Goal: Communication & Community: Share content

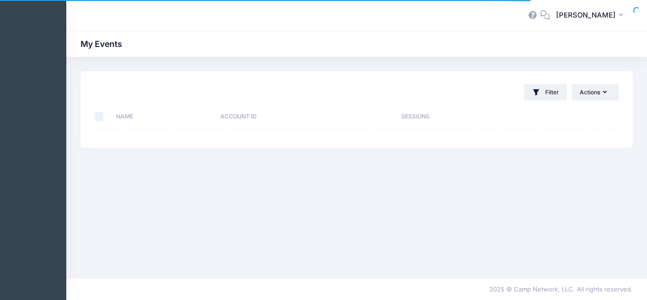
select select "10"
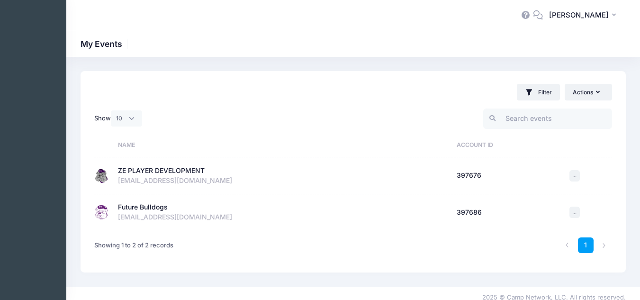
click at [141, 173] on div "ZE PLAYER DEVELOPMENT" at bounding box center [161, 171] width 87 height 10
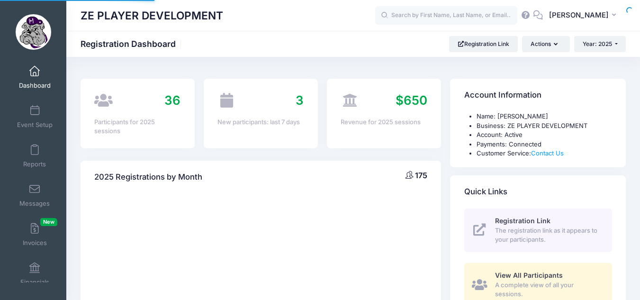
select select
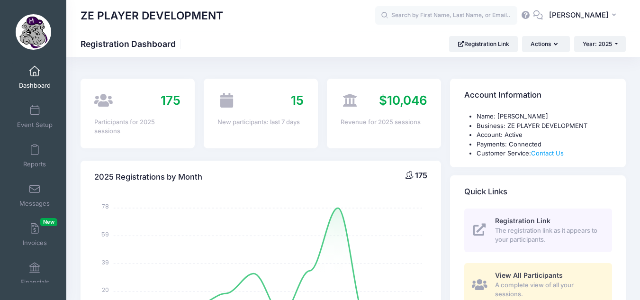
click at [35, 70] on span at bounding box center [35, 71] width 0 height 10
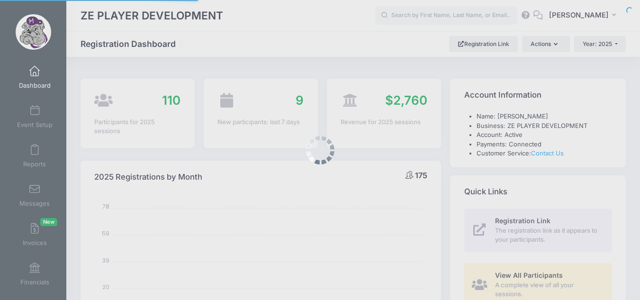
select select
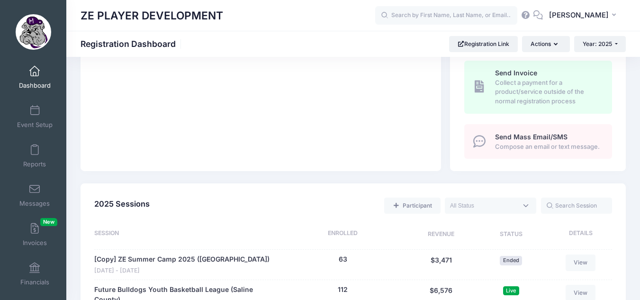
scroll to position [363, 0]
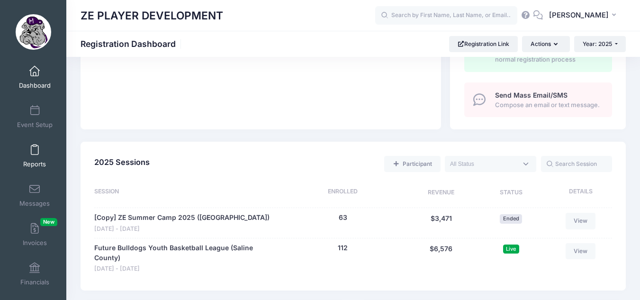
click at [35, 152] on span at bounding box center [35, 150] width 0 height 10
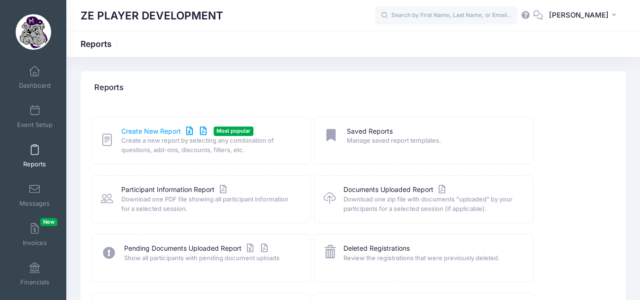
click at [161, 131] on link "Create New Report" at bounding box center [165, 132] width 88 height 10
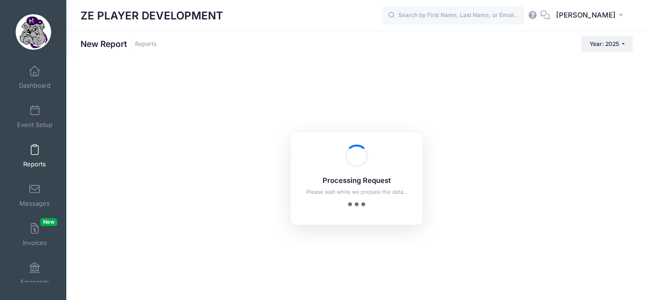
checkbox input "true"
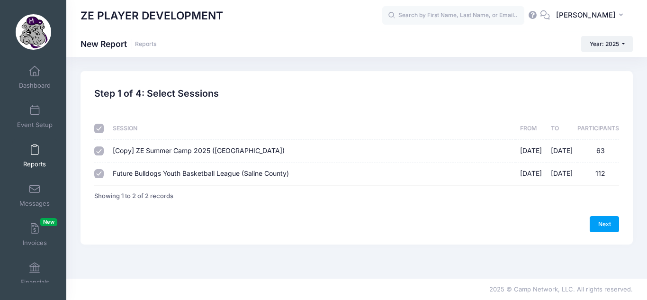
click at [101, 125] on input "checkbox" at bounding box center [98, 128] width 9 height 9
checkbox input "false"
click at [101, 172] on input "Future Bulldogs Youth Basketball League (Saline County) 08/21/2025 - 10/31/2025…" at bounding box center [98, 173] width 9 height 9
checkbox input "true"
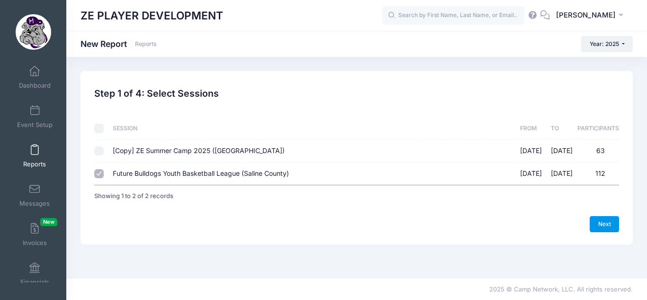
click at [601, 219] on link "Next" at bounding box center [604, 224] width 29 height 16
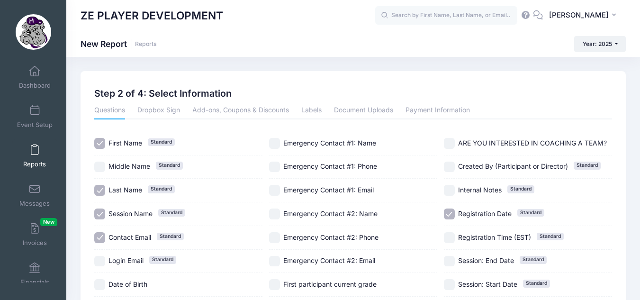
click at [100, 214] on input "Session Name Standard" at bounding box center [99, 214] width 11 height 11
checkbox input "false"
click at [100, 240] on input "Contact Email Standard" at bounding box center [99, 237] width 11 height 11
checkbox input "false"
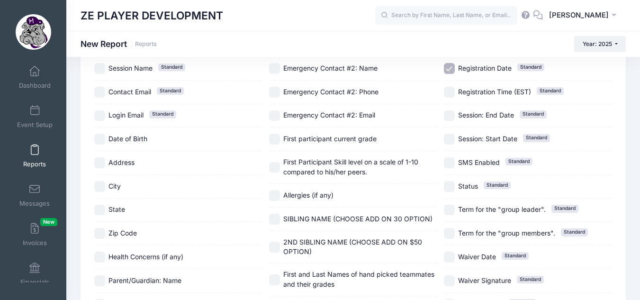
scroll to position [171, 0]
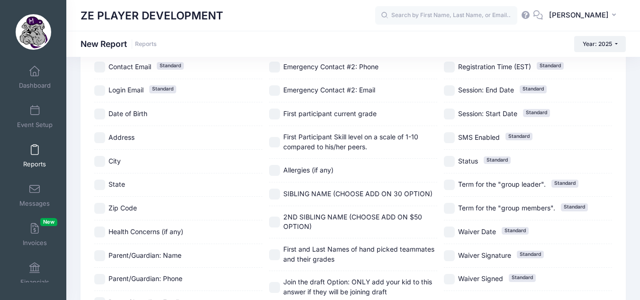
click at [101, 162] on input "City" at bounding box center [99, 161] width 11 height 11
checkbox input "true"
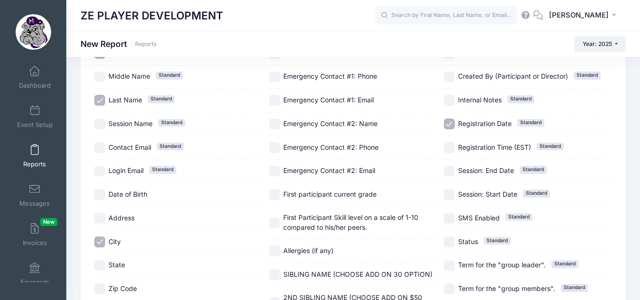
scroll to position [98, 0]
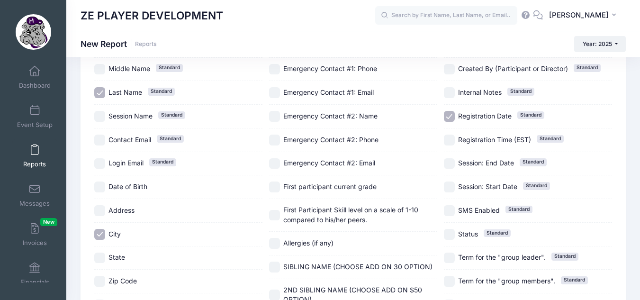
click at [274, 182] on input "First participant current grade" at bounding box center [274, 187] width 11 height 11
checkbox input "true"
click at [263, 214] on div "First Name Standard Middle Name Standard Last Name Standard Session Name Standa…" at bounding box center [353, 211] width 518 height 354
click at [270, 265] on input "SIBLING NAME (CHOOSE ADD ON 30 OPTION)" at bounding box center [274, 267] width 11 height 11
checkbox input "true"
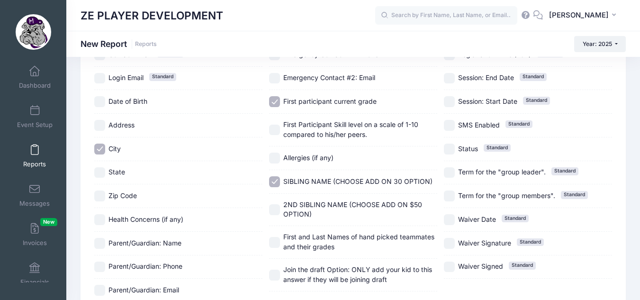
scroll to position [184, 0]
click at [273, 207] on input "2ND SIBLING NAME (CHOOSE ADD ON $50 OPTION)" at bounding box center [274, 208] width 11 height 11
checkbox input "true"
click at [273, 237] on input "First and Last Names of hand picked teammates and their grades" at bounding box center [274, 241] width 11 height 11
checkbox input "true"
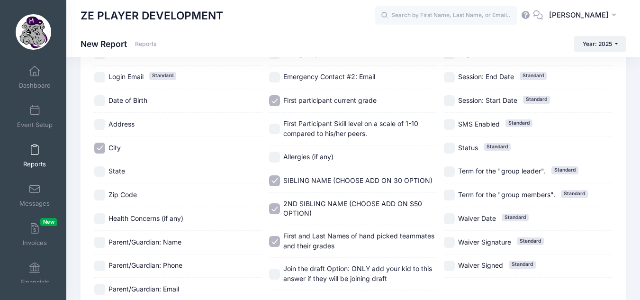
click at [271, 269] on input "Join the draft Option: ONLY add your kid to this answer if they will be joining…" at bounding box center [274, 274] width 11 height 11
checkbox input "true"
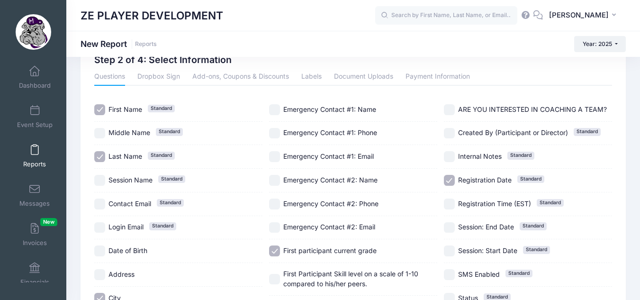
scroll to position [32, 0]
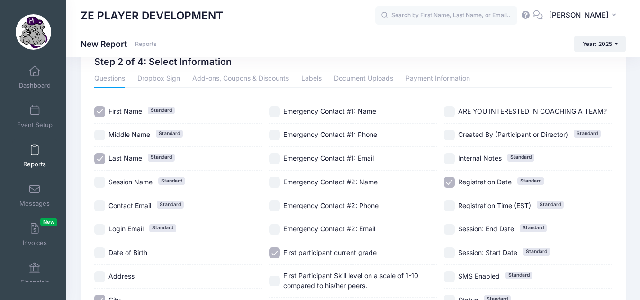
click at [627, 119] on div "Previous Next Step 2 of 4: Select Information 1 Select Sessions 2 Select Inform…" at bounding box center [353, 265] width 555 height 452
click at [452, 110] on input "ARE YOU INTERESTED IN COACHING A TEAM?" at bounding box center [449, 111] width 11 height 11
checkbox input "true"
click at [449, 181] on input "Registration Date Standard" at bounding box center [449, 182] width 11 height 11
checkbox input "false"
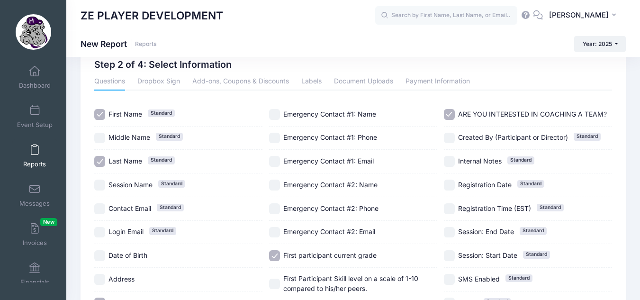
scroll to position [25, 0]
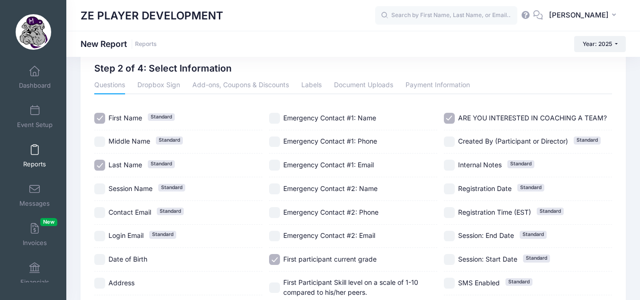
click at [275, 143] on input "Emergency Contact #1: Phone" at bounding box center [274, 142] width 11 height 11
checkbox input "true"
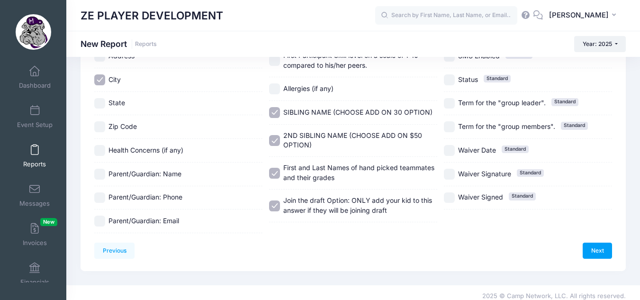
scroll to position [259, 0]
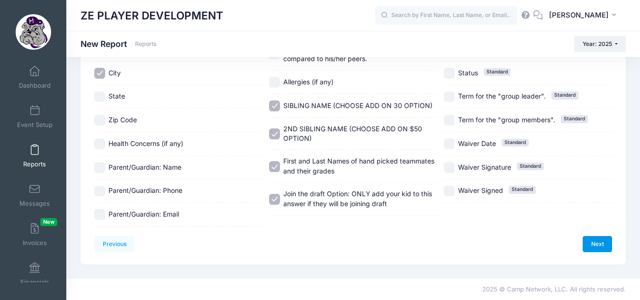
click at [600, 241] on link "Next" at bounding box center [597, 244] width 29 height 16
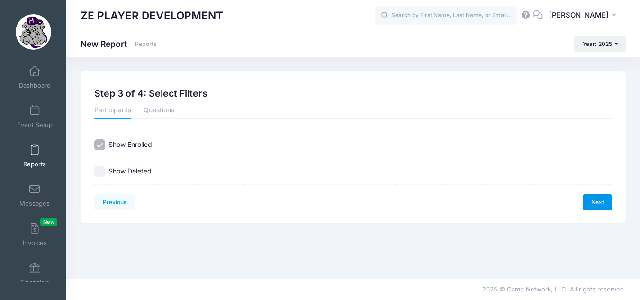
scroll to position [0, 0]
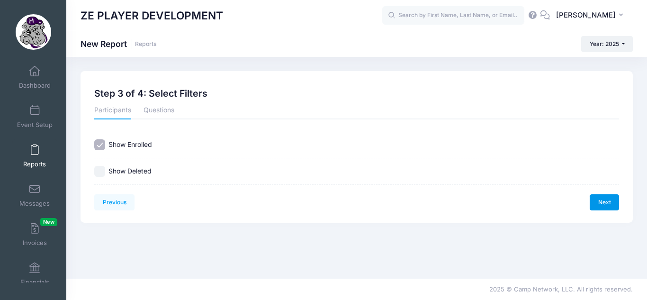
click at [602, 205] on link "Next" at bounding box center [604, 202] width 29 height 16
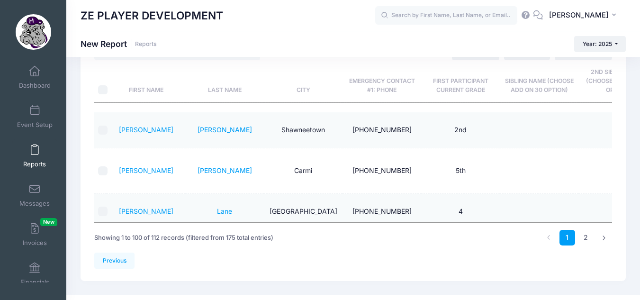
scroll to position [58, 0]
click at [586, 237] on link "2" at bounding box center [586, 238] width 16 height 16
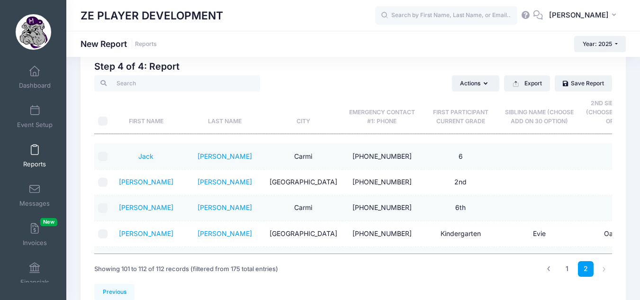
scroll to position [0, 0]
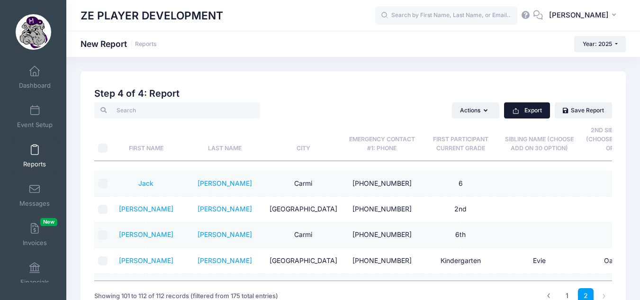
click at [523, 104] on button "Export" at bounding box center [527, 110] width 46 height 16
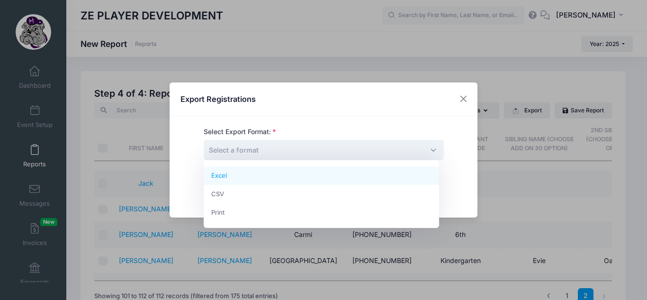
click at [410, 149] on span "Select a format" at bounding box center [324, 150] width 240 height 20
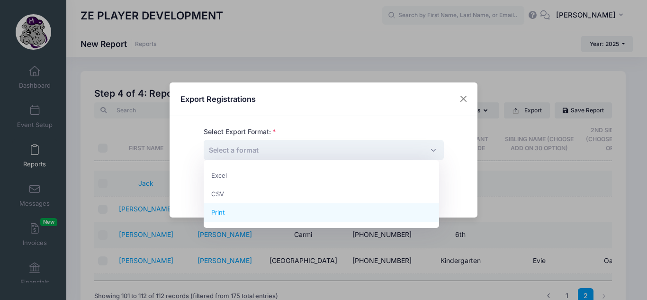
select select "print"
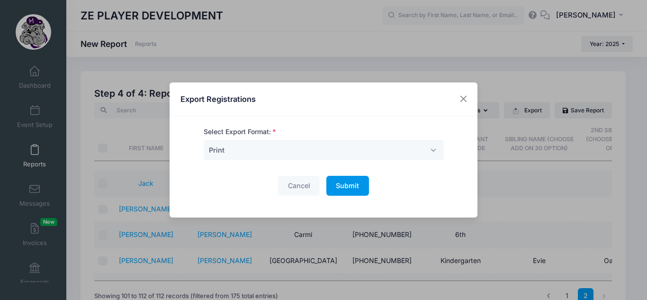
click at [344, 186] on span "Submit" at bounding box center [347, 186] width 23 height 8
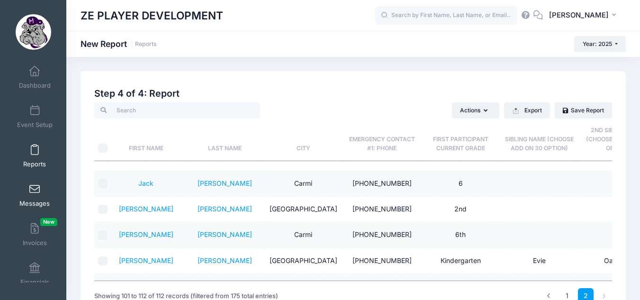
click at [35, 194] on span at bounding box center [35, 189] width 0 height 10
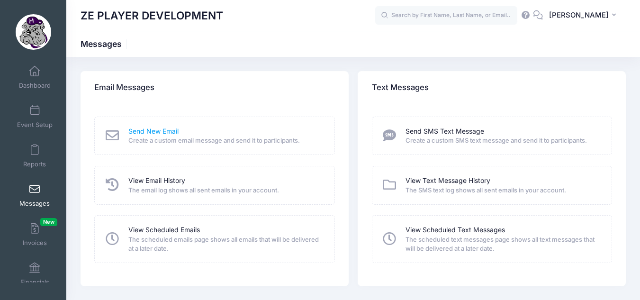
click at [149, 134] on link "Send New Email" at bounding box center [153, 132] width 50 height 10
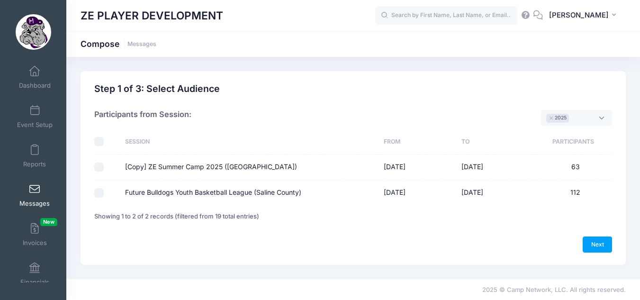
click at [100, 191] on input "Future Bulldogs Youth Basketball League (Saline County)" at bounding box center [98, 192] width 9 height 9
checkbox input "true"
click at [100, 165] on input "[Copy] ZE Summer Camp 2025 ([GEOGRAPHIC_DATA])" at bounding box center [98, 167] width 9 height 9
checkbox input "true"
click at [100, 139] on input "checkbox" at bounding box center [98, 141] width 9 height 9
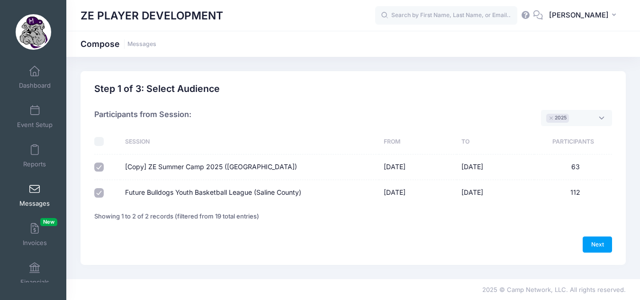
checkbox input "true"
click at [100, 168] on input "[Copy] ZE Summer Camp 2025 ([GEOGRAPHIC_DATA])" at bounding box center [98, 167] width 9 height 9
checkbox input "false"
click at [100, 141] on input "checkbox" at bounding box center [98, 141] width 9 height 9
checkbox input "false"
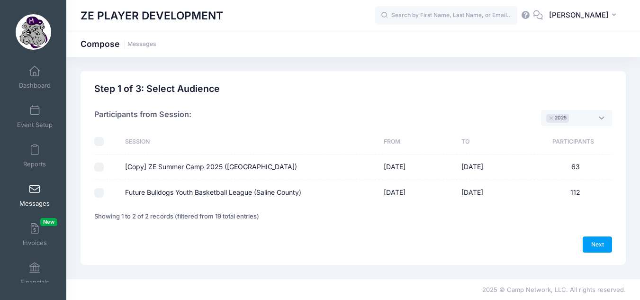
click at [98, 193] on input "Future Bulldogs Youth Basketball League (Saline County)" at bounding box center [98, 192] width 9 height 9
checkbox input "true"
click at [591, 241] on link "Next" at bounding box center [597, 245] width 29 height 16
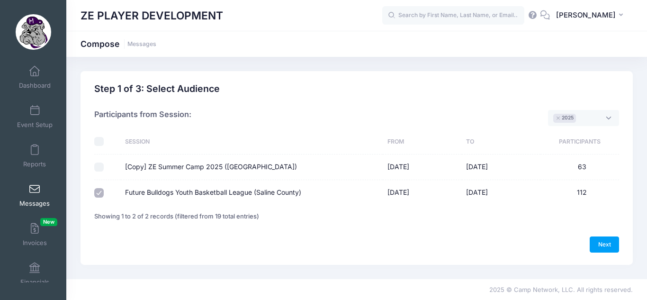
select select "50"
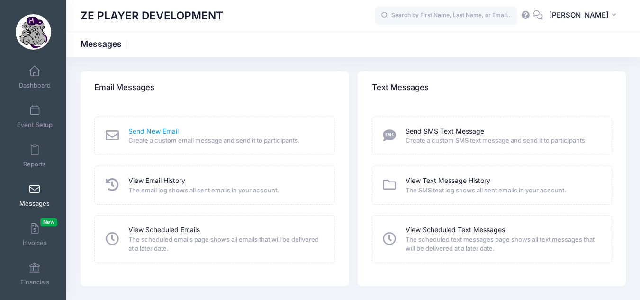
click at [163, 133] on link "Send New Email" at bounding box center [153, 132] width 50 height 10
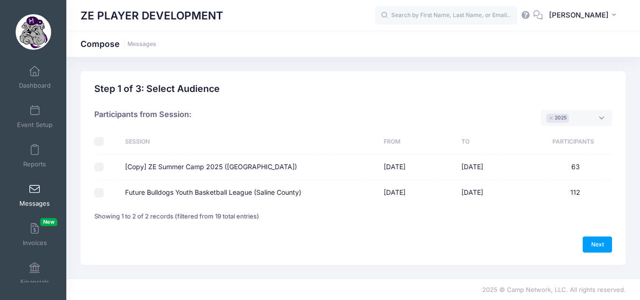
click at [105, 196] on div at bounding box center [104, 192] width 21 height 9
click at [97, 192] on input "Future Bulldogs Youth Basketball League (Saline County)" at bounding box center [98, 192] width 9 height 9
checkbox input "true"
click at [605, 116] on span "× 2025" at bounding box center [576, 118] width 71 height 16
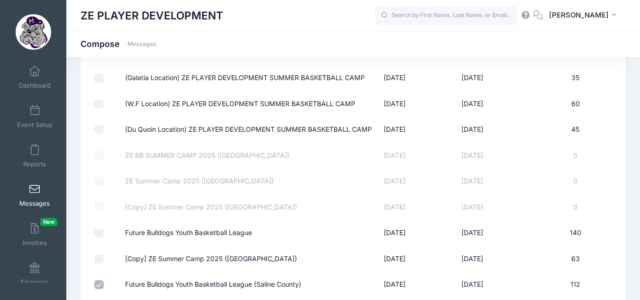
scroll to position [126, 0]
click at [100, 228] on input "Future Bulldogs Youth Basketball League" at bounding box center [98, 232] width 9 height 9
checkbox input "true"
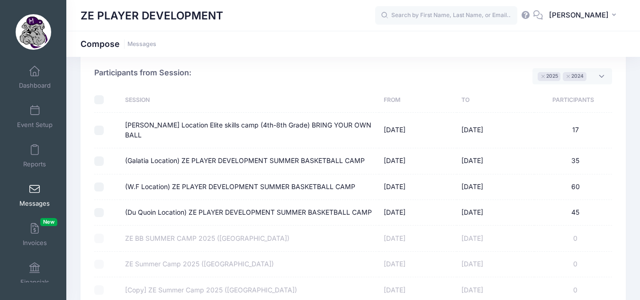
scroll to position [2, 0]
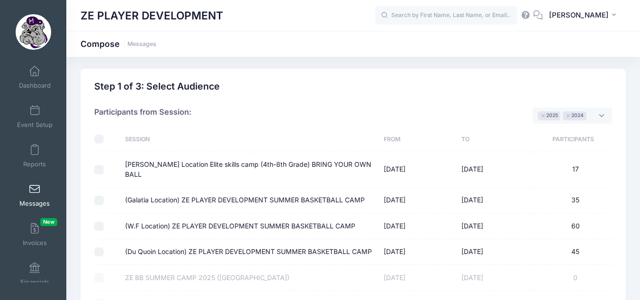
click at [598, 116] on span "× 2025 × 2024" at bounding box center [573, 116] width 80 height 16
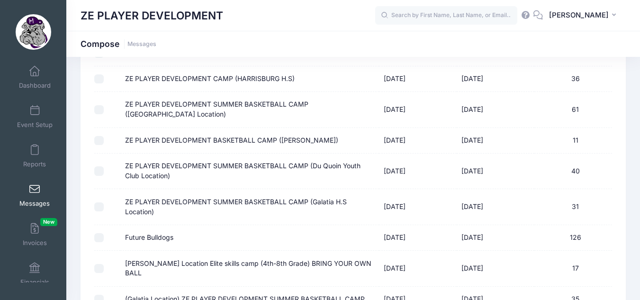
scroll to position [91, 0]
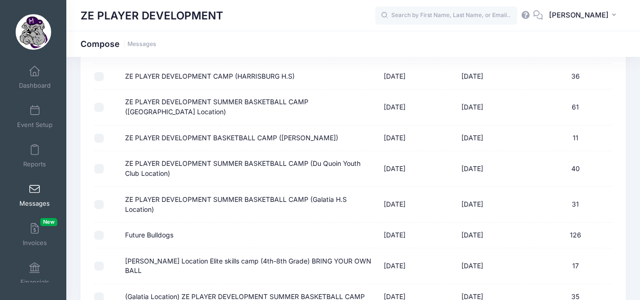
click at [99, 234] on input "Future Bulldogs" at bounding box center [98, 235] width 9 height 9
checkbox input "true"
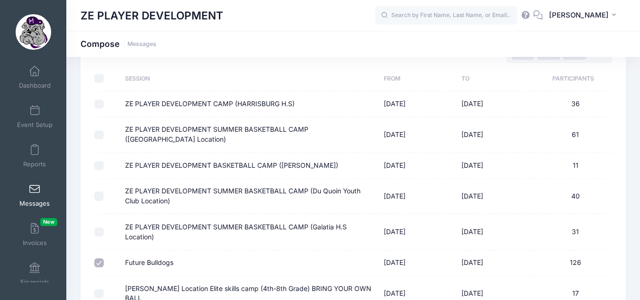
scroll to position [51, 0]
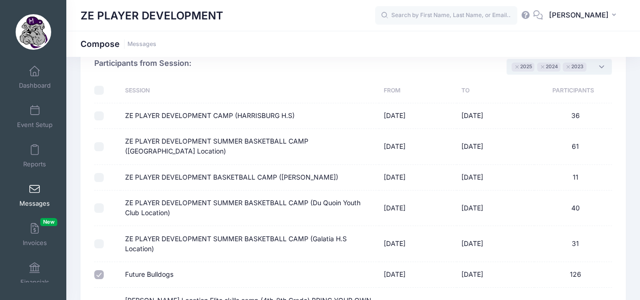
click at [604, 67] on span "× 2025 × 2024 × 2023" at bounding box center [559, 67] width 105 height 16
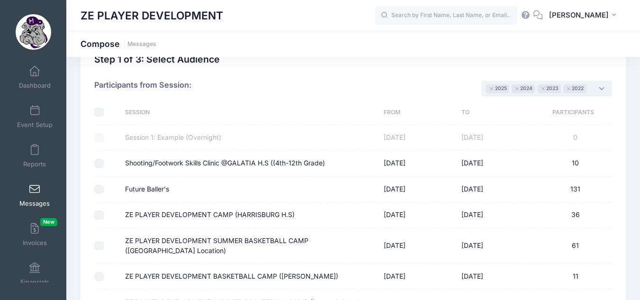
scroll to position [27, 0]
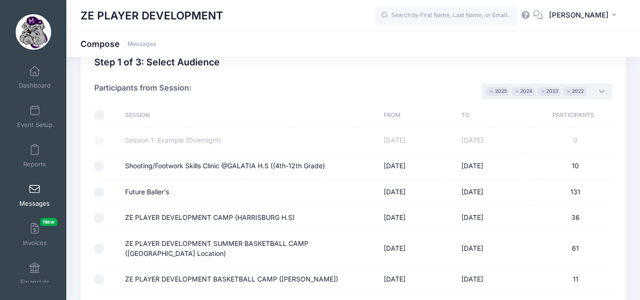
click at [100, 193] on input "Future Baller's" at bounding box center [98, 192] width 9 height 9
checkbox input "true"
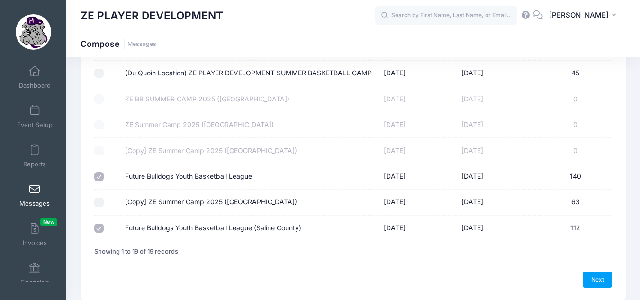
scroll to position [469, 0]
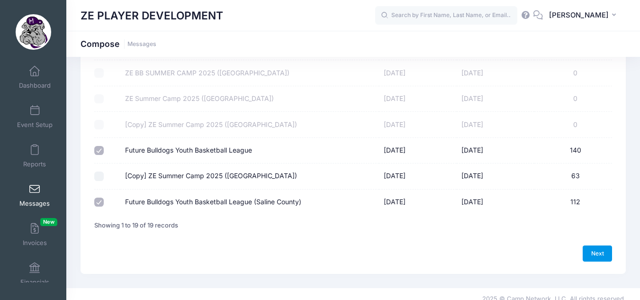
click at [591, 247] on link "Next" at bounding box center [597, 254] width 29 height 16
select select "50"
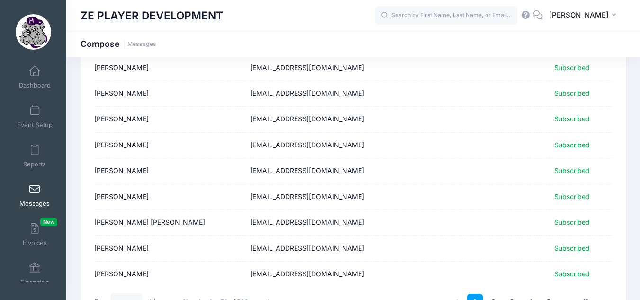
scroll to position [1235, 0]
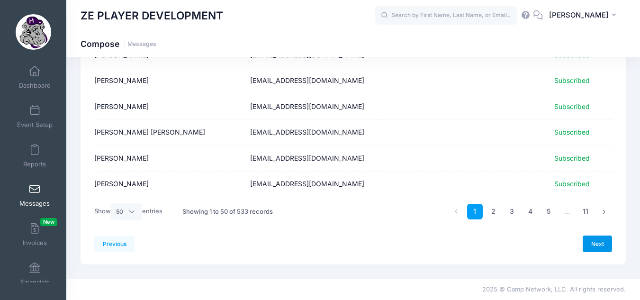
click at [591, 243] on link "Next" at bounding box center [597, 244] width 29 height 16
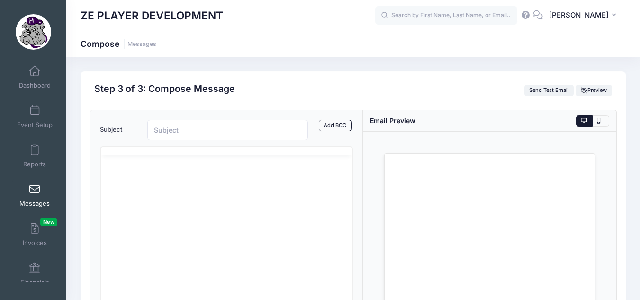
scroll to position [0, 0]
click at [188, 136] on input "Subject" at bounding box center [227, 130] width 161 height 20
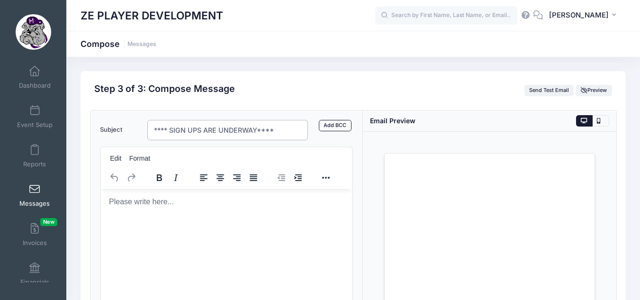
click at [255, 132] on input "**** SIGN UPS ARE UNDERWAY****" at bounding box center [227, 130] width 161 height 20
type input "**** FUTURE BULLDOGS YOUTH LEAGUE****"
click at [141, 205] on body "Rich Text Area. Press ALT-0 for help." at bounding box center [226, 201] width 237 height 10
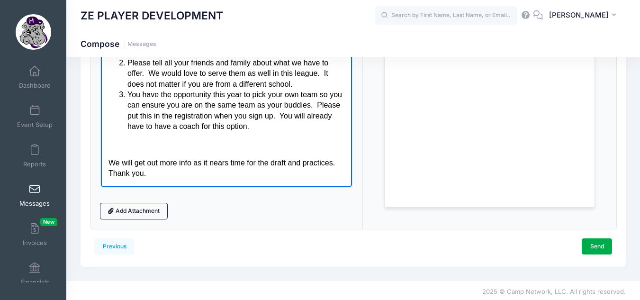
scroll to position [198, 0]
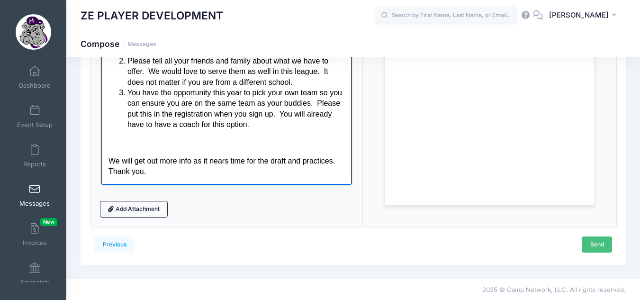
click at [608, 247] on link "Send" at bounding box center [597, 245] width 30 height 16
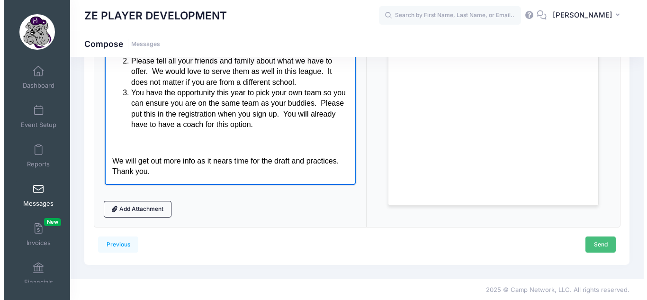
scroll to position [0, 0]
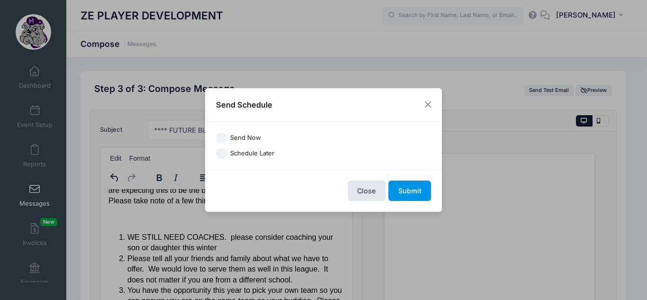
click at [412, 198] on button "Submit" at bounding box center [410, 191] width 43 height 20
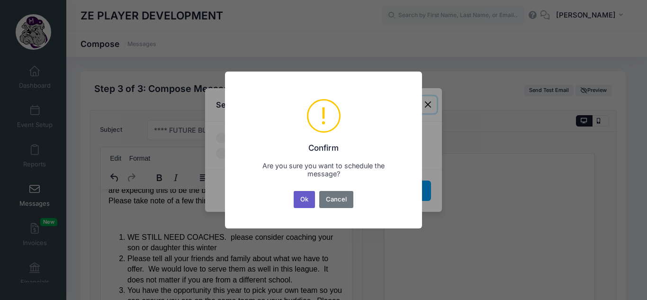
click at [306, 194] on button "Ok" at bounding box center [305, 199] width 22 height 17
